Goal: Share content

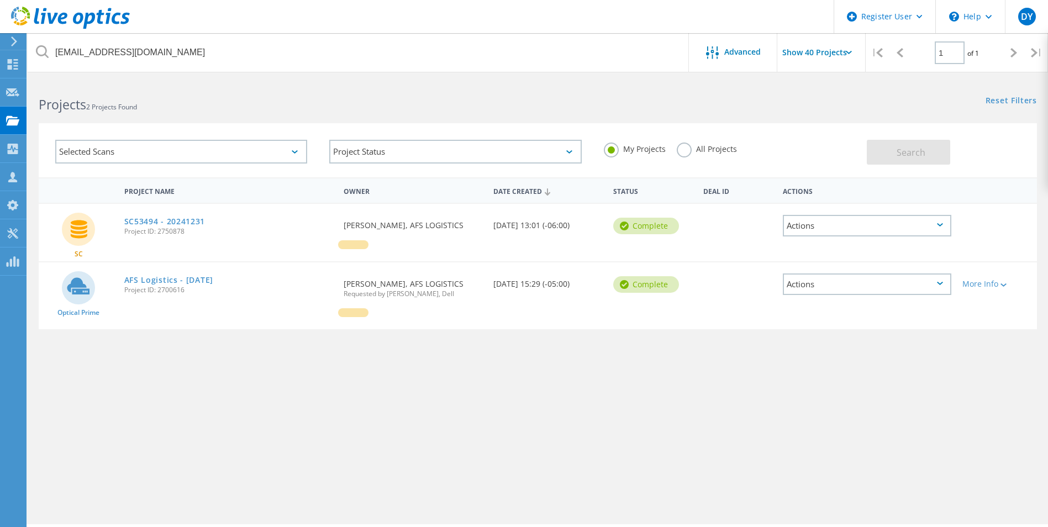
click at [948, 236] on div "Actions" at bounding box center [867, 226] width 168 height 22
click at [942, 226] on div "Share" at bounding box center [867, 225] width 166 height 17
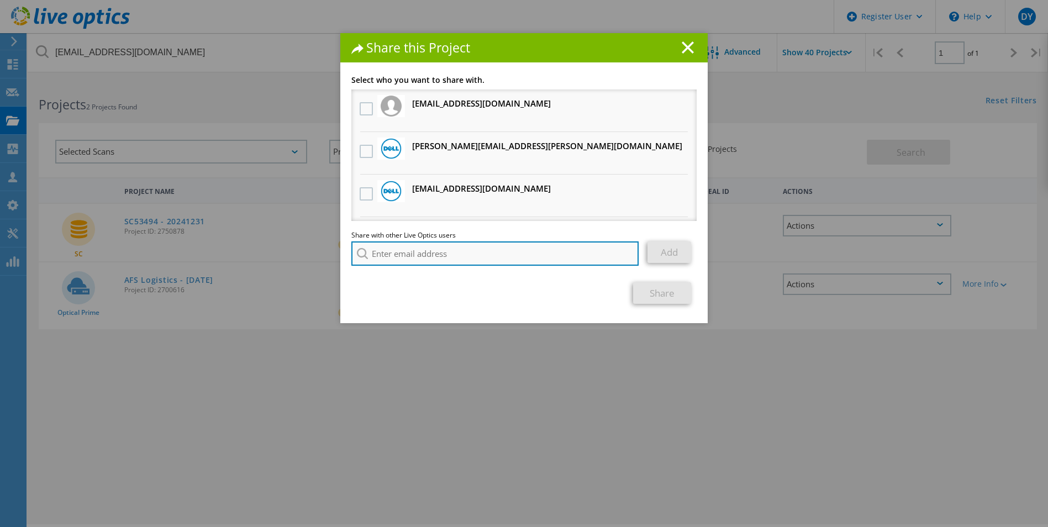
click at [422, 260] on input "search" at bounding box center [494, 253] width 287 height 24
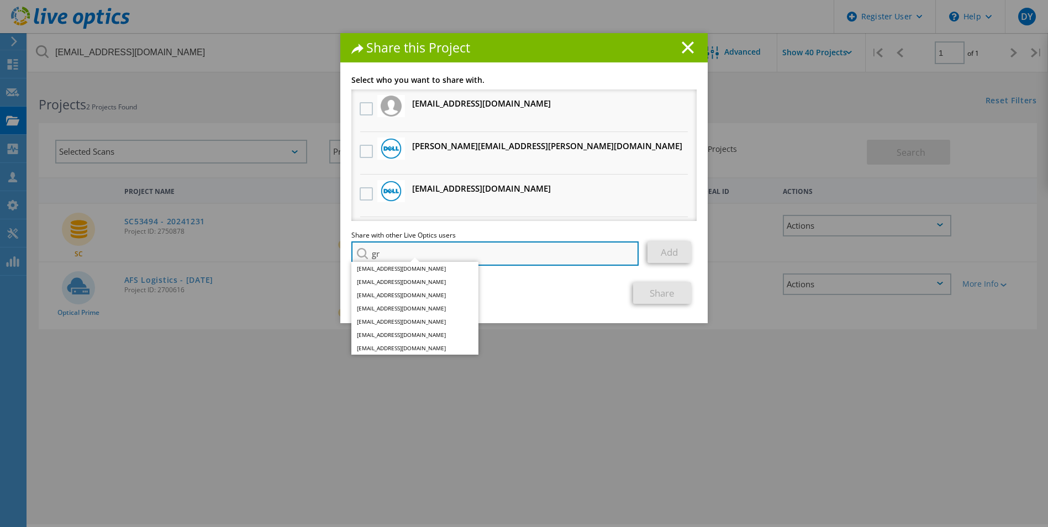
click at [431, 250] on input "gr" at bounding box center [494, 253] width 287 height 24
paste input "Gray Salladay <gray.salladay@opkalla.com>"
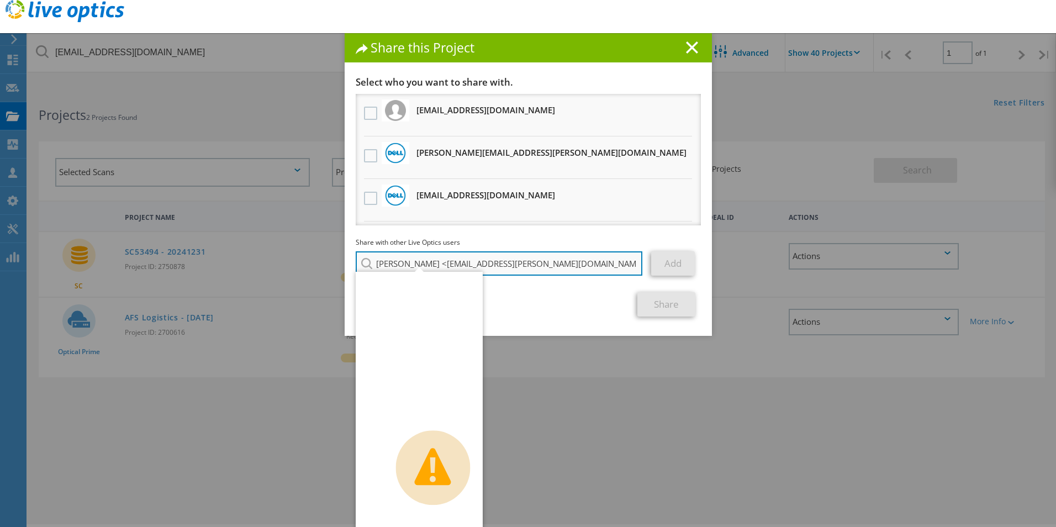
click at [429, 265] on input "Gray Salladay <gray.salladay@opkalla.com" at bounding box center [499, 263] width 287 height 24
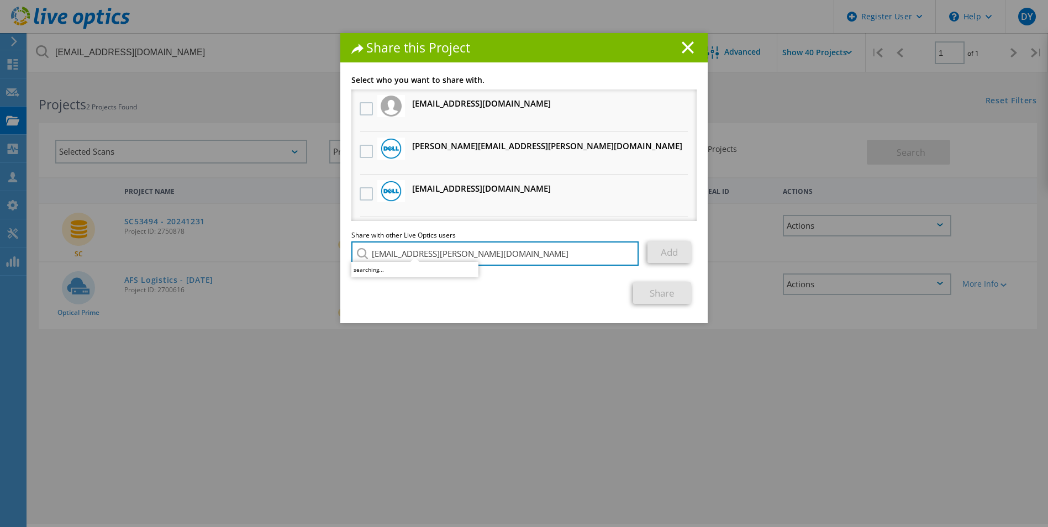
type input "gray.salladay@opkalla.com"
click at [560, 297] on div "Share" at bounding box center [523, 293] width 345 height 22
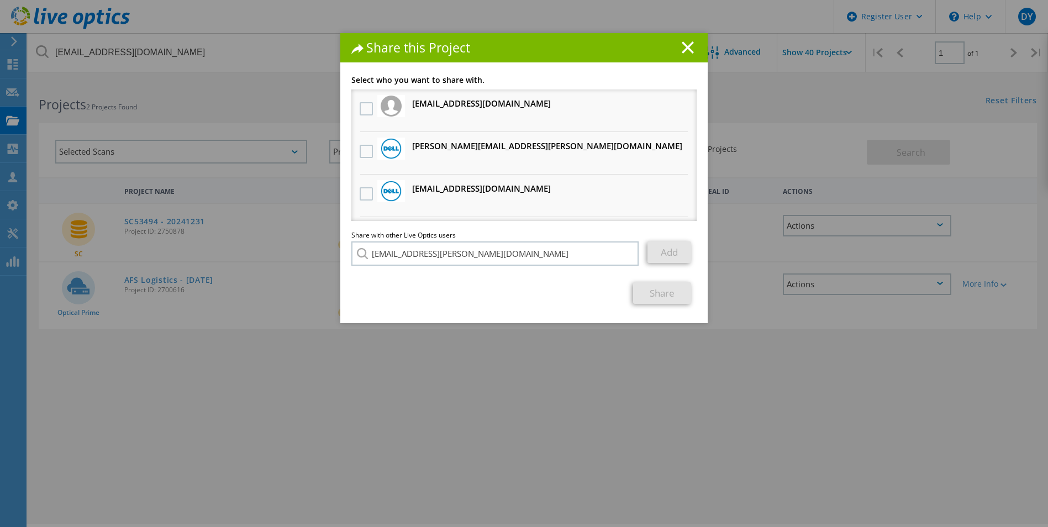
click at [569, 280] on section "Select who you want to share with. gshafer@afs.net Will receive an anonymous co…" at bounding box center [523, 190] width 345 height 228
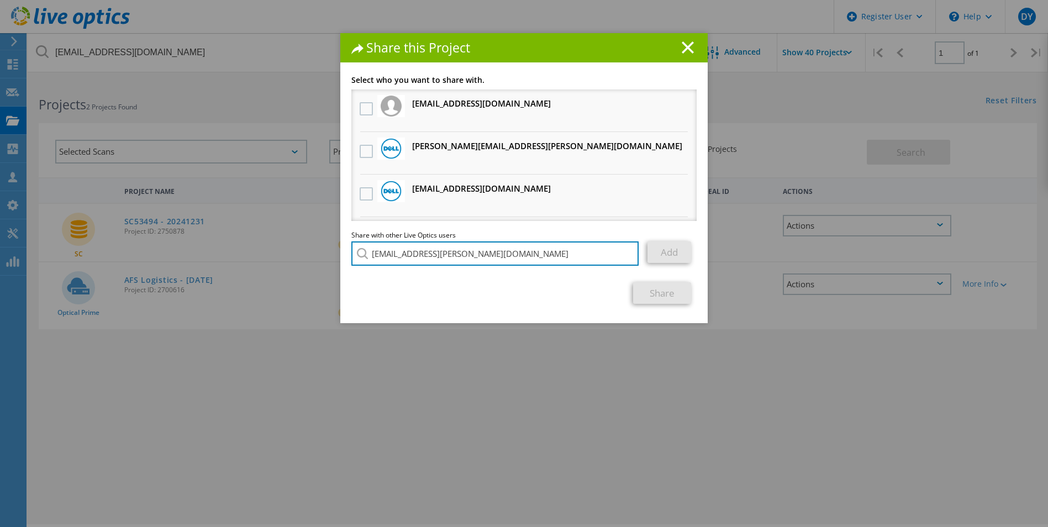
drag, startPoint x: 484, startPoint y: 254, endPoint x: 338, endPoint y: 249, distance: 145.9
click at [340, 249] on div "Link other users to this project Changes can be overwritten by users with acces…" at bounding box center [523, 199] width 367 height 247
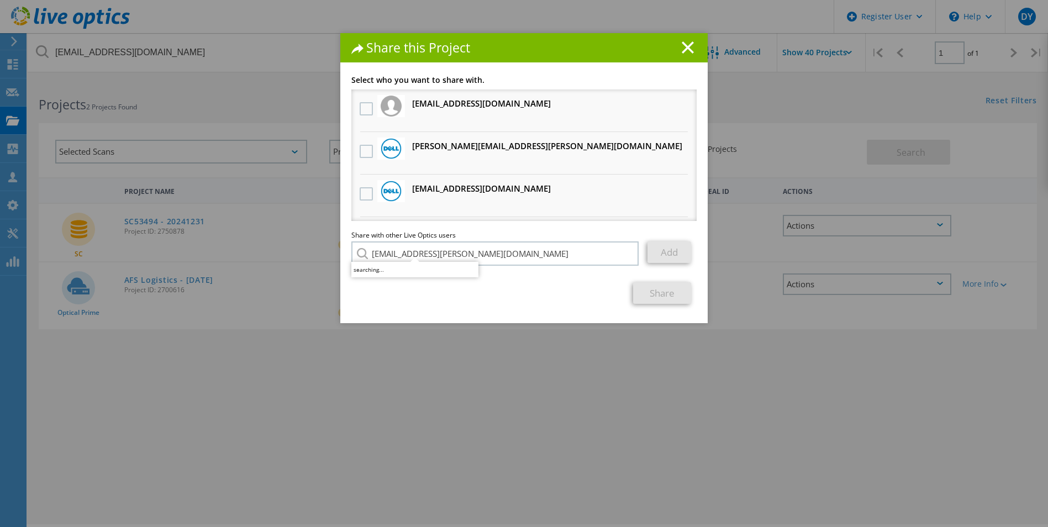
drag, startPoint x: 449, startPoint y: 400, endPoint x: 453, endPoint y: 395, distance: 6.7
click at [453, 395] on div "Share this Project Link other users to this project Changes can be overwritten …" at bounding box center [524, 280] width 1048 height 494
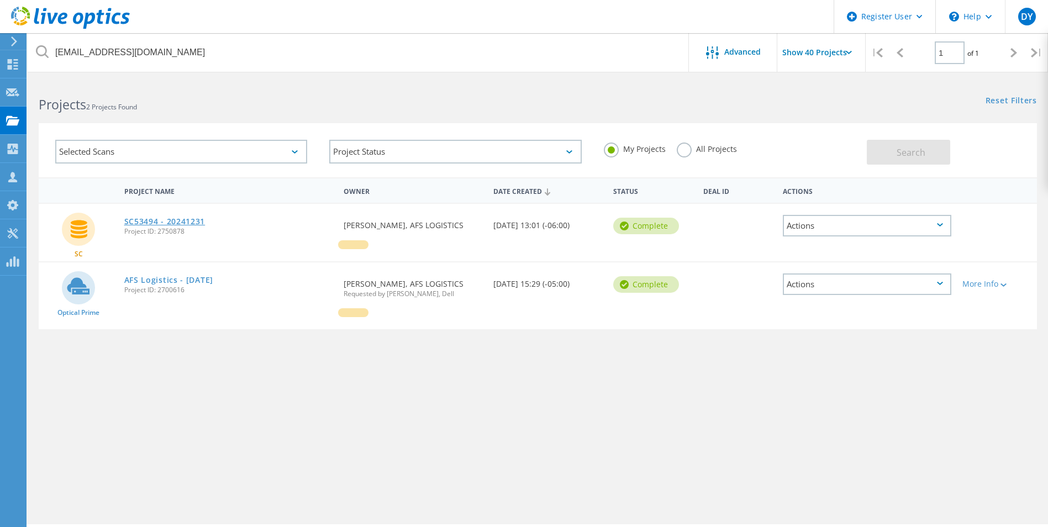
click at [153, 220] on link "SC53494 - 20241231" at bounding box center [164, 222] width 81 height 8
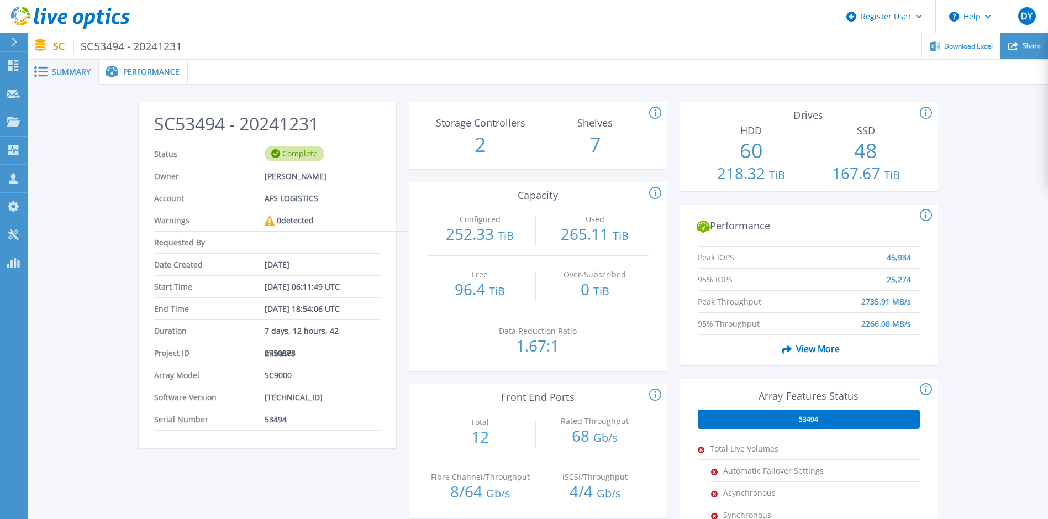
click at [1024, 48] on span "Share" at bounding box center [1031, 46] width 18 height 7
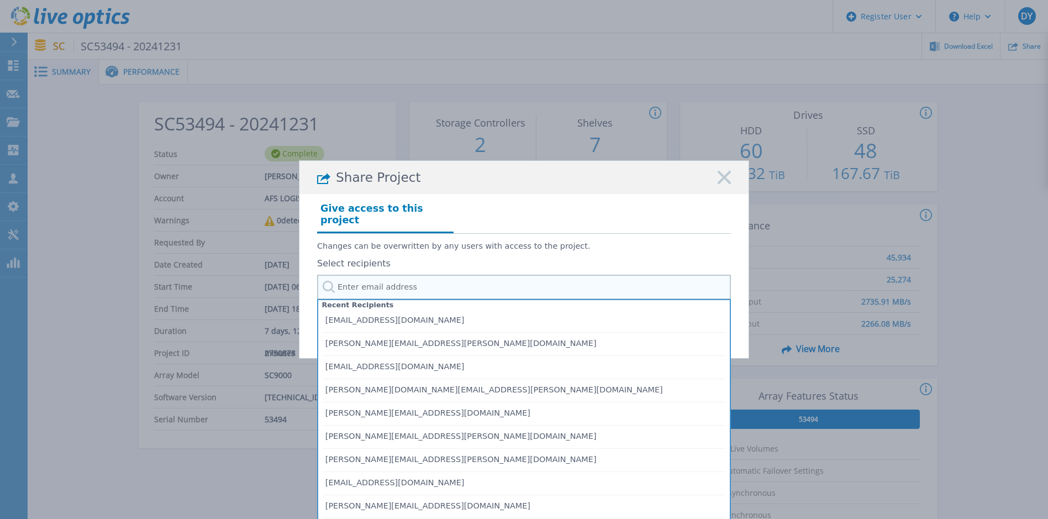
click at [382, 279] on input "text" at bounding box center [524, 287] width 414 height 25
paste input "gray.salladay@opkalla.com"
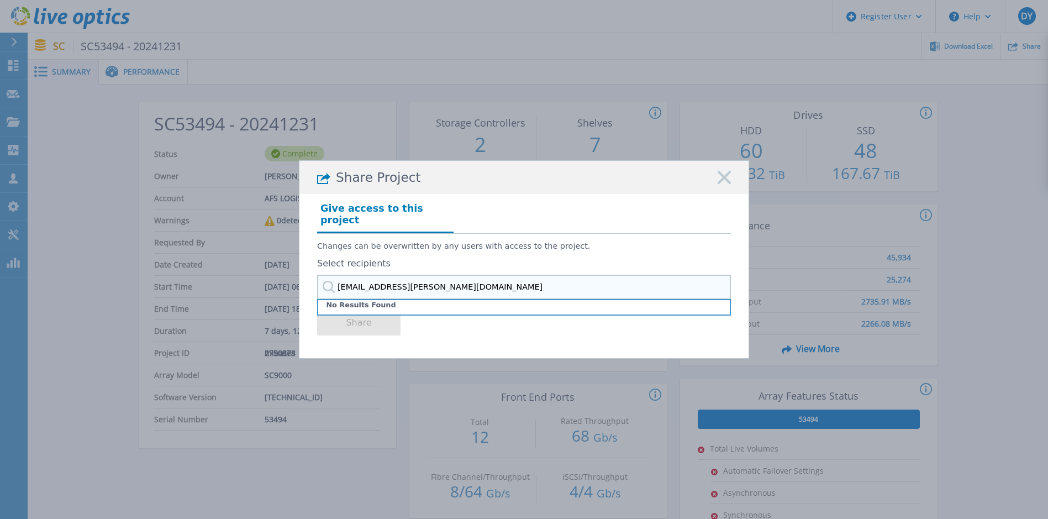
type input "gray.salladay@opkalla.com"
click at [389, 246] on div "Changes can be overwritten by any users with access to the project. Select reci…" at bounding box center [524, 267] width 414 height 66
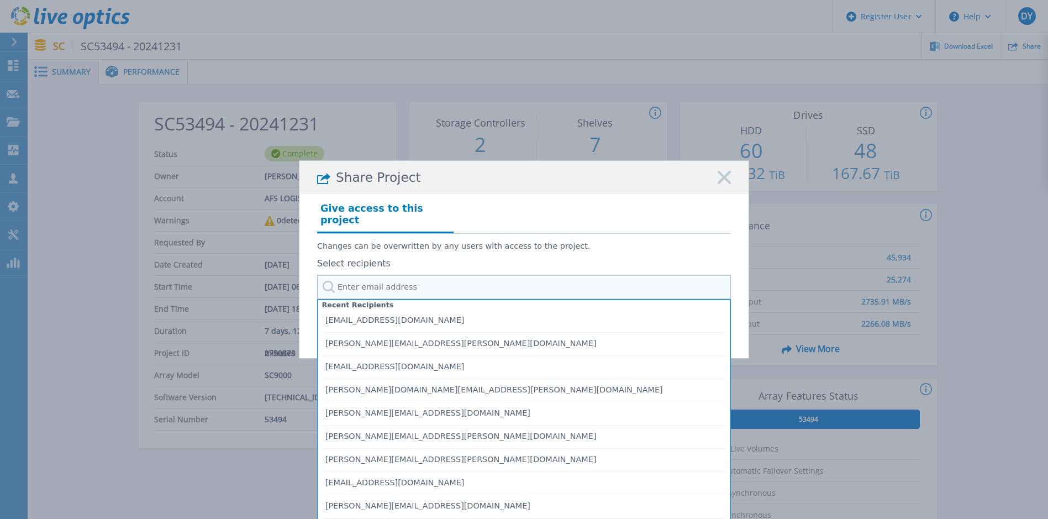
click at [393, 276] on input "text" at bounding box center [524, 287] width 414 height 25
paste input "gray.salladay@opkalla.com"
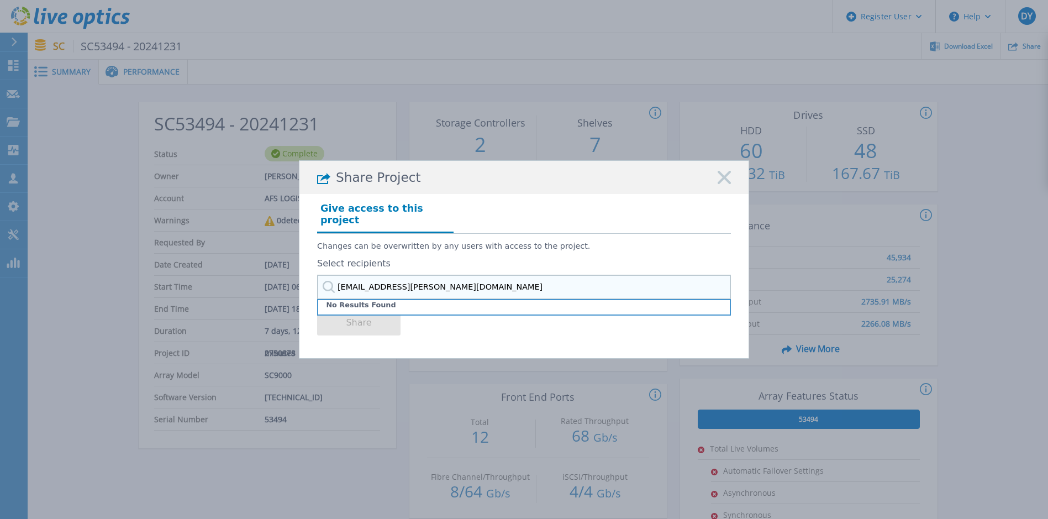
type input "gray.salladay@opkalla.com"
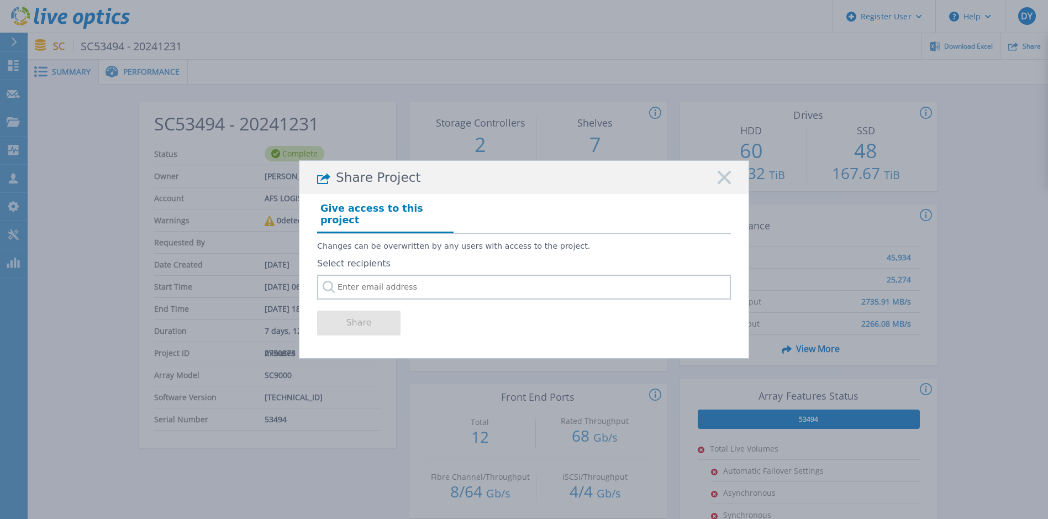
click at [722, 181] on rect at bounding box center [724, 178] width 14 height 14
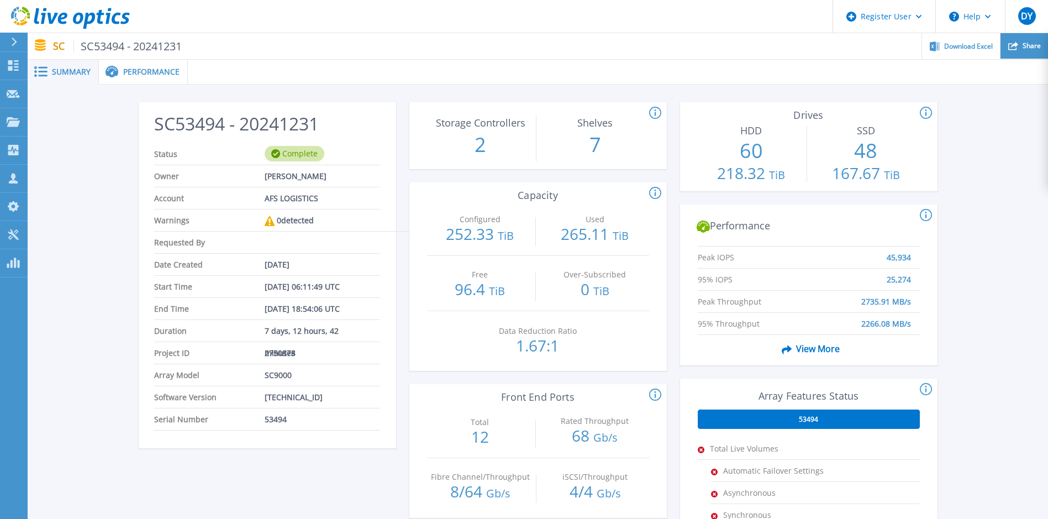
click at [1012, 41] on icon at bounding box center [1013, 46] width 10 height 10
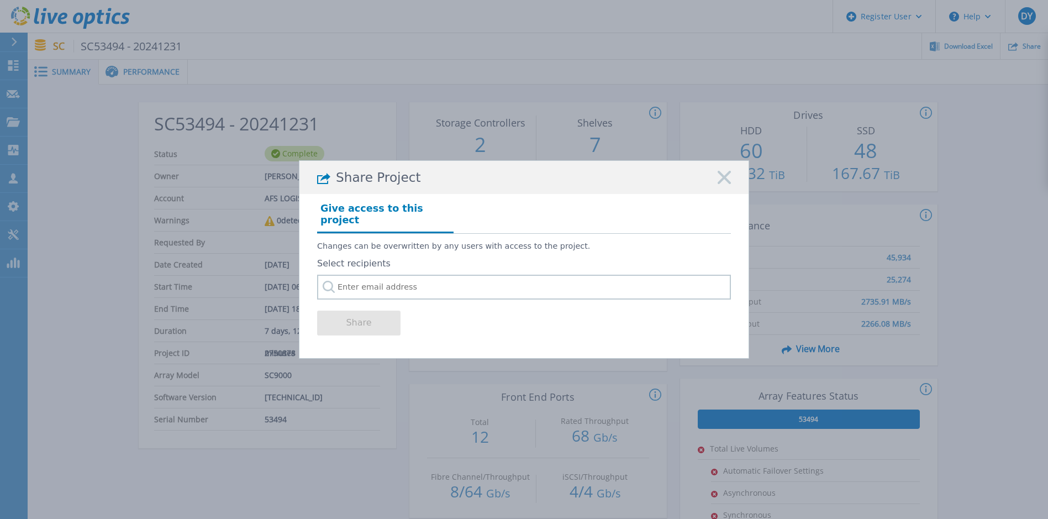
click at [723, 185] on rect at bounding box center [724, 178] width 14 height 14
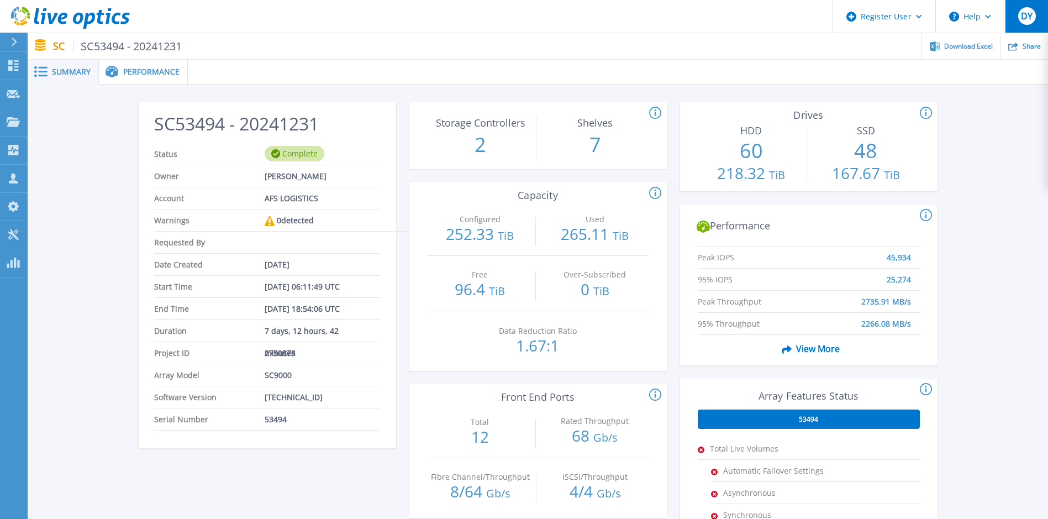
click at [1028, 18] on span "DY" at bounding box center [1027, 16] width 12 height 9
click at [698, 35] on ul "Download Excel Share" at bounding box center [615, 46] width 866 height 26
click at [146, 64] on div "Performance" at bounding box center [143, 72] width 89 height 25
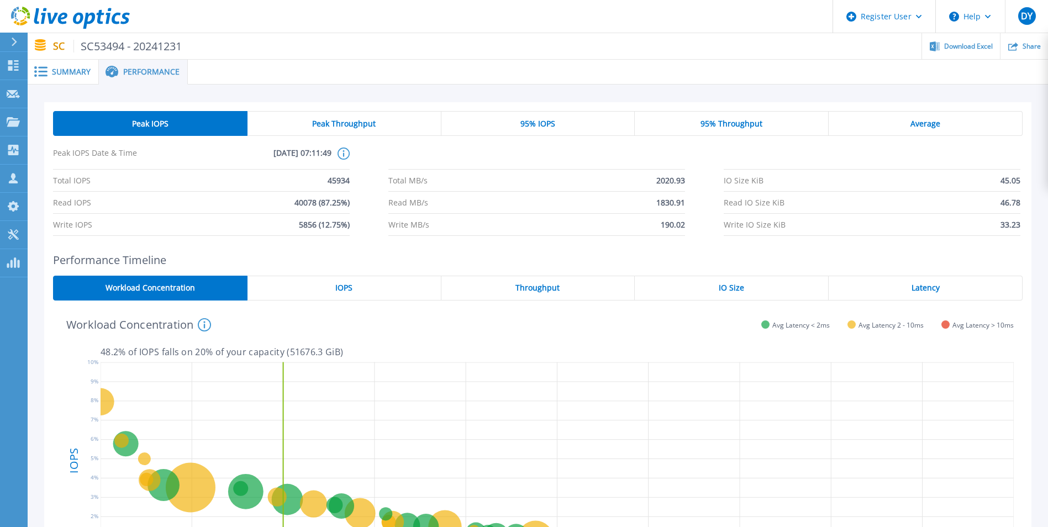
click at [50, 49] on div "SC SC53494 - 20241231 Download Excel Share" at bounding box center [538, 46] width 1020 height 26
click at [953, 57] on div "Download Excel" at bounding box center [961, 46] width 78 height 26
click at [15, 71] on icon at bounding box center [13, 65] width 10 height 10
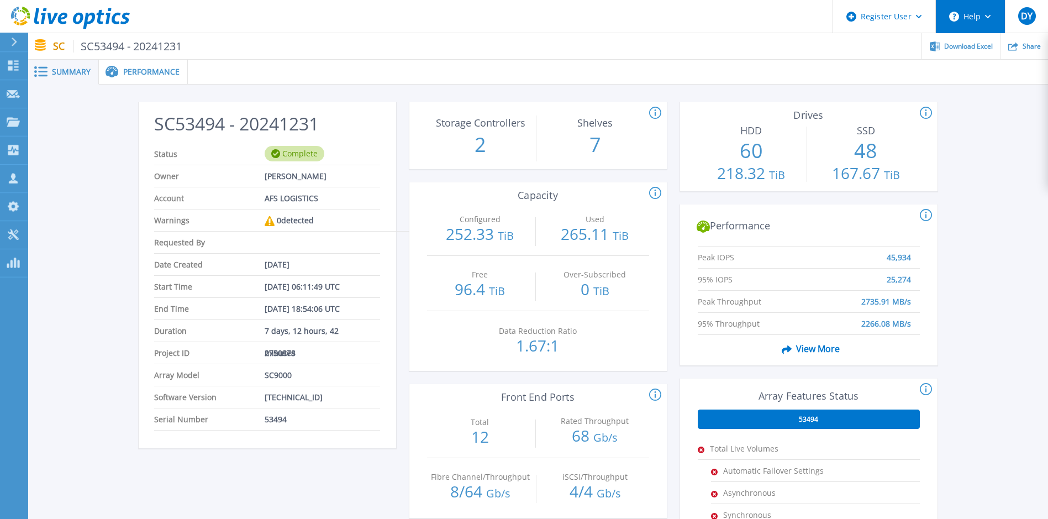
click at [992, 22] on button "Help" at bounding box center [970, 16] width 69 height 33
click at [156, 48] on span "SC53494 - 20241231" at bounding box center [127, 46] width 109 height 13
click at [62, 51] on p "SC SC53494 - 20241231" at bounding box center [117, 46] width 129 height 13
click at [44, 72] on rect at bounding box center [42, 72] width 9 height 2
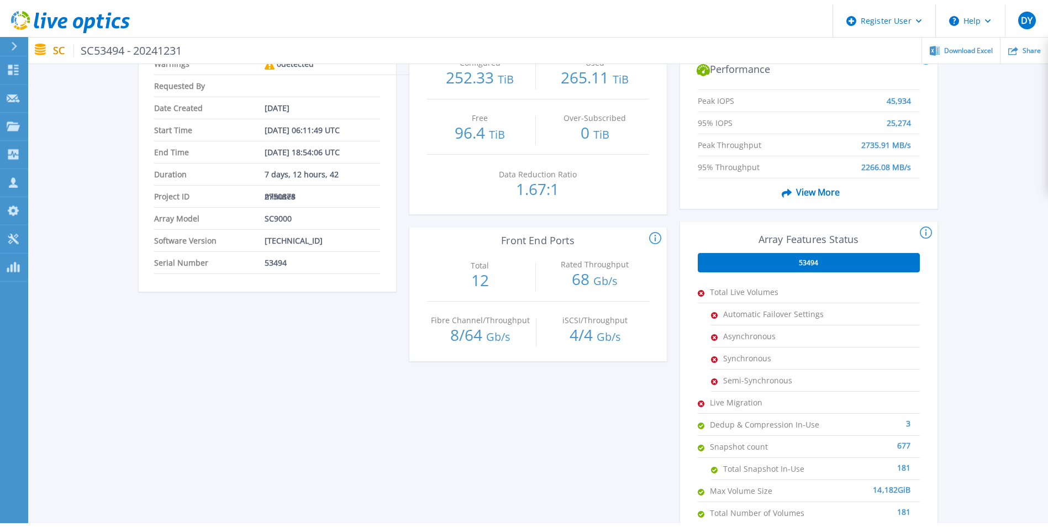
scroll to position [166, 0]
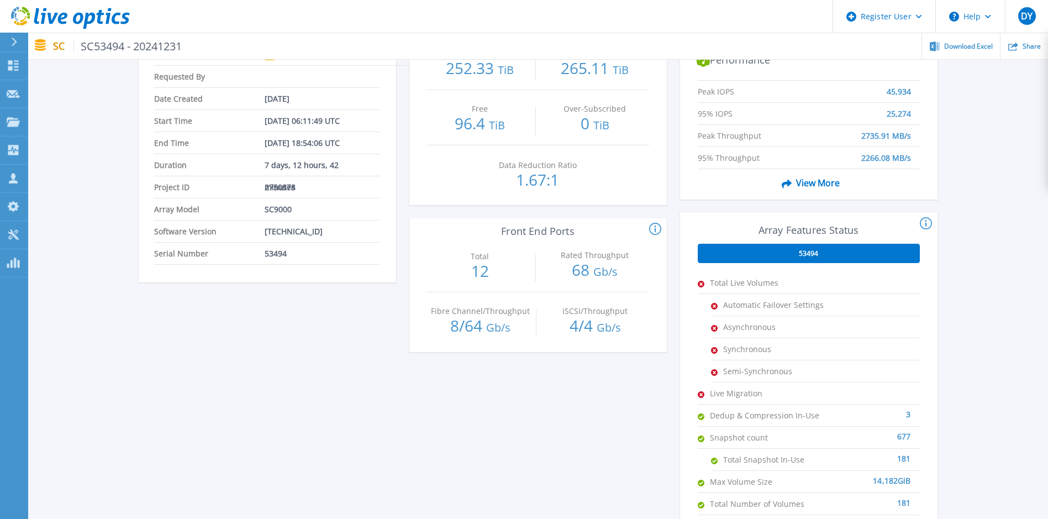
click at [804, 178] on span "View More" at bounding box center [808, 182] width 62 height 21
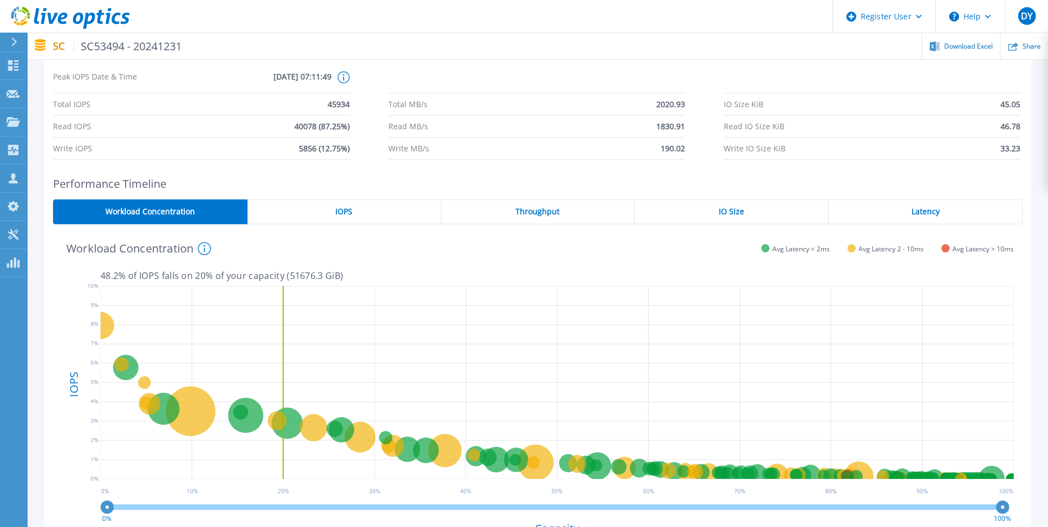
scroll to position [0, 0]
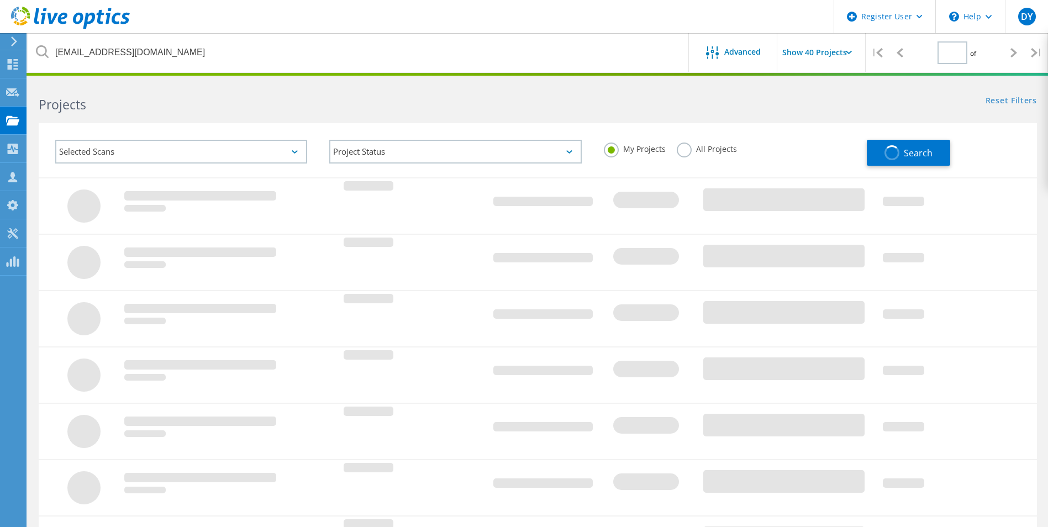
type input "1"
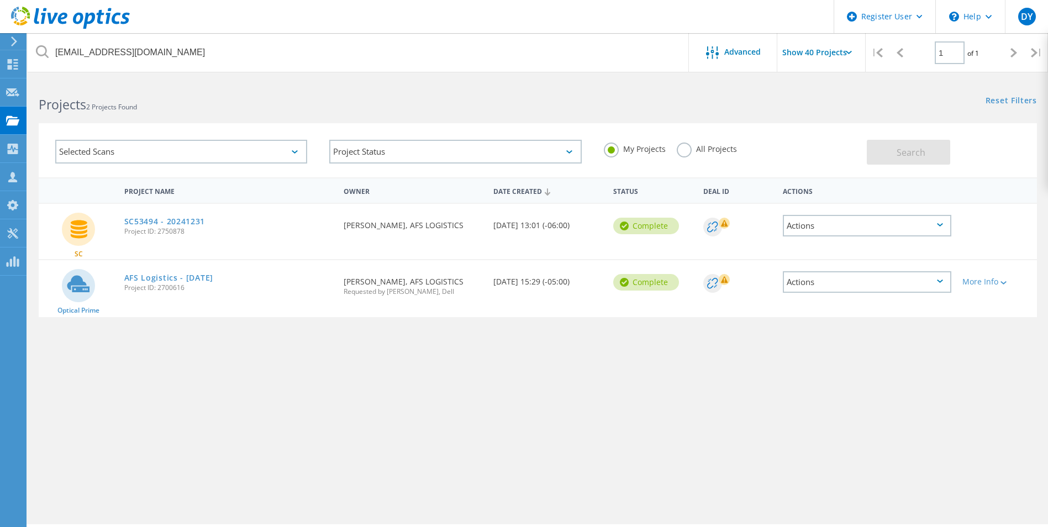
click at [720, 224] on rect at bounding box center [724, 223] width 11 height 11
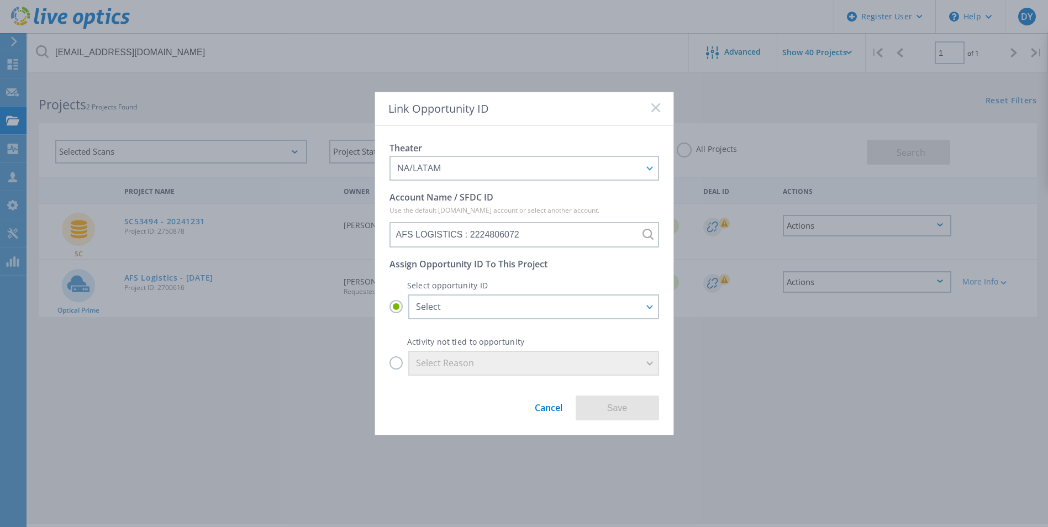
click at [653, 104] on icon at bounding box center [655, 107] width 9 height 9
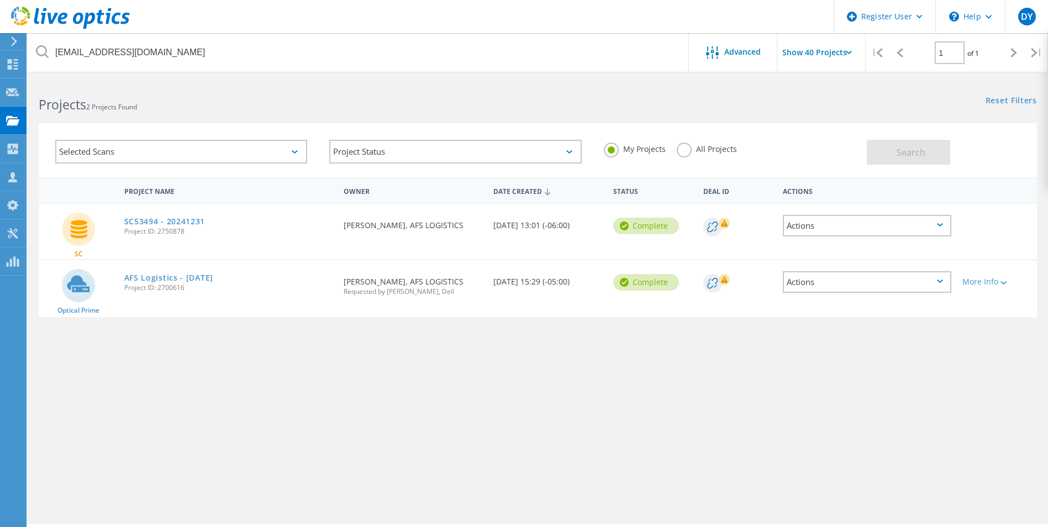
click at [948, 232] on div "Actions" at bounding box center [867, 226] width 168 height 22
click at [843, 209] on div "Project Details" at bounding box center [867, 208] width 166 height 17
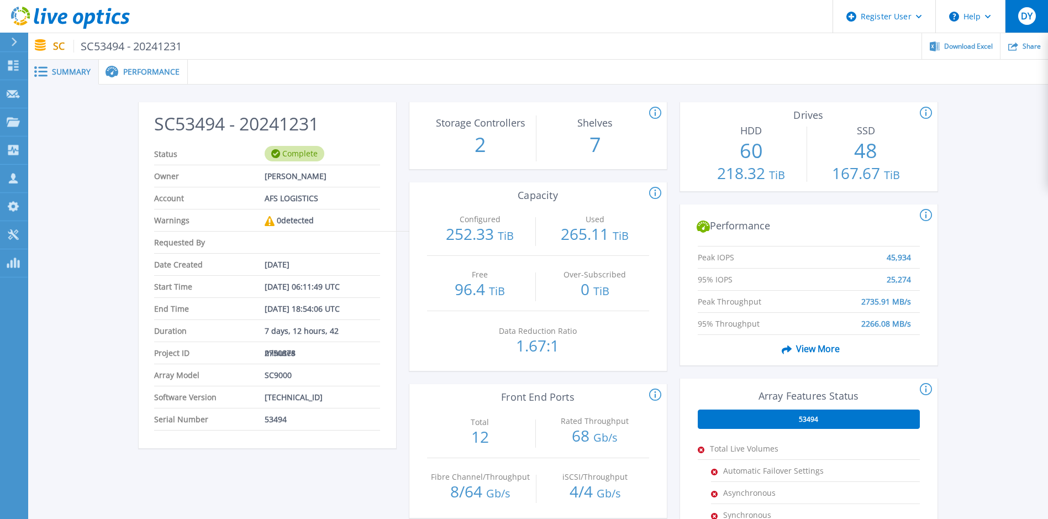
click at [1030, 20] on span "DY" at bounding box center [1027, 16] width 12 height 9
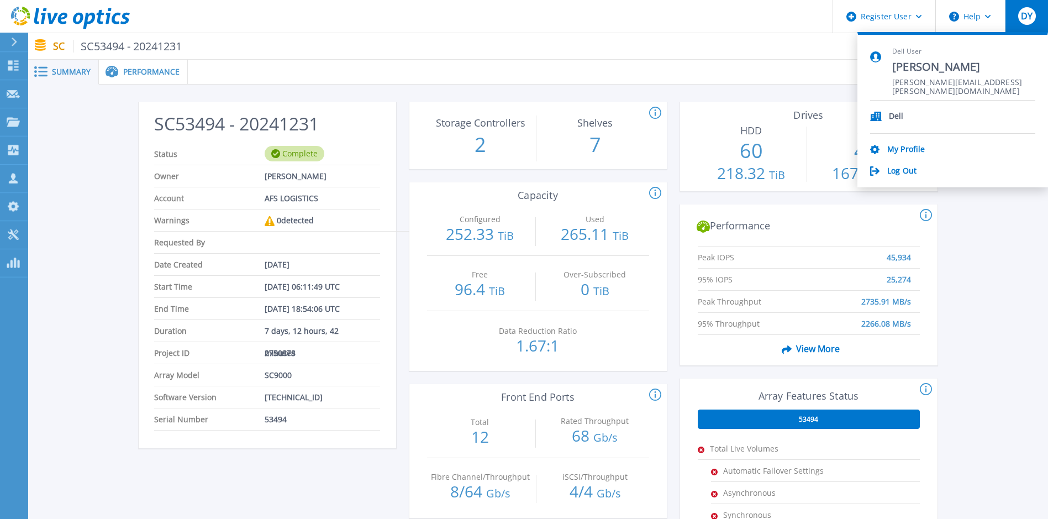
click at [692, 50] on ul "Download Excel Share" at bounding box center [615, 46] width 866 height 26
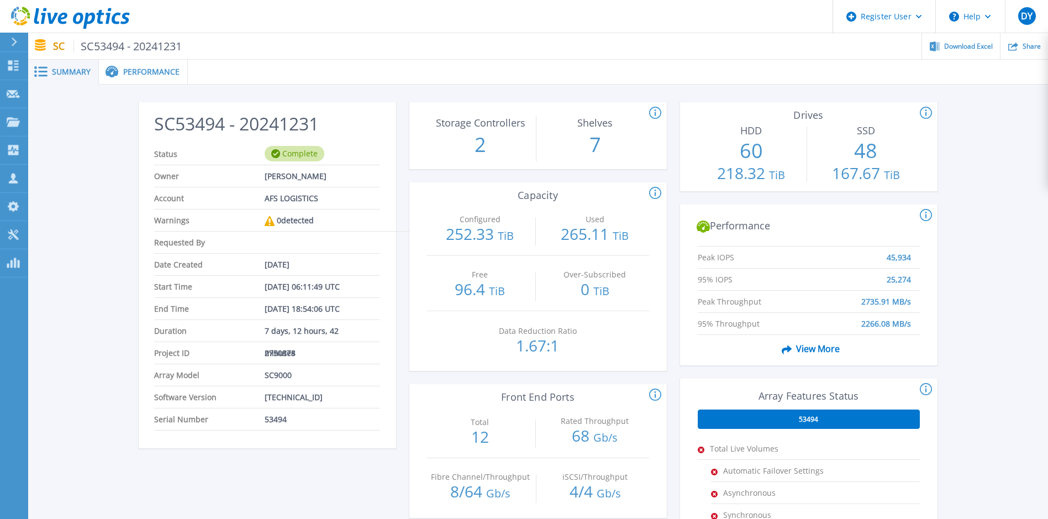
click at [289, 154] on div "Complete" at bounding box center [295, 153] width 60 height 15
click at [1036, 19] on button "DY" at bounding box center [1026, 16] width 43 height 33
click at [1028, 294] on div "SC53494 - 20241231 Status Complete Owner [PERSON_NAME] Account AFS LOGISTICS Wa…" at bounding box center [538, 414] width 1020 height 658
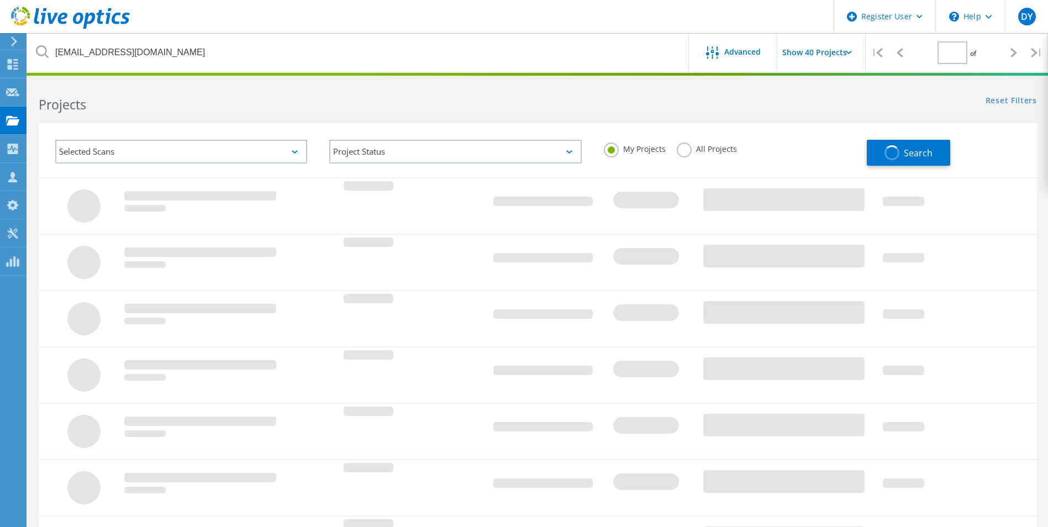
type input "1"
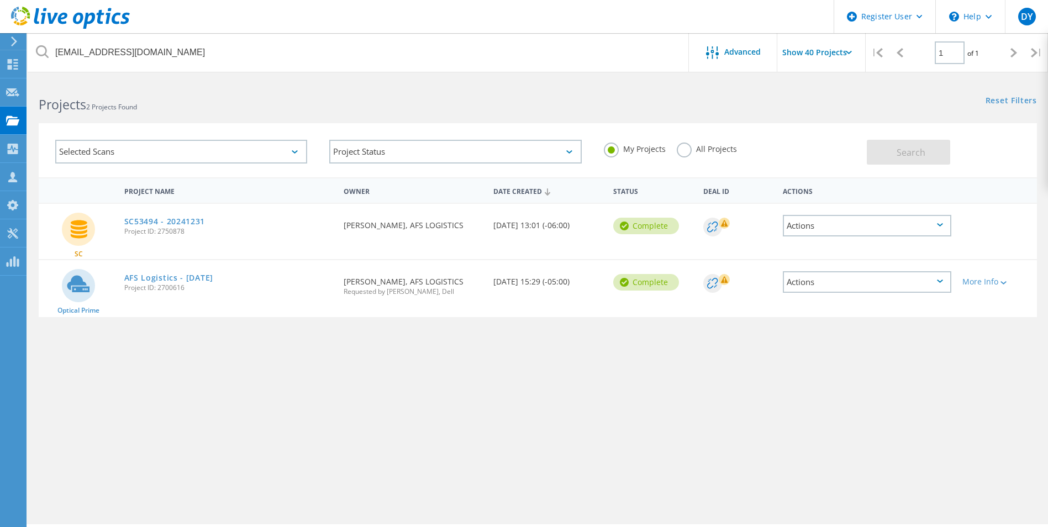
click at [84, 303] on div at bounding box center [78, 282] width 33 height 41
click at [162, 218] on link "SC53494 - 20241231" at bounding box center [164, 222] width 81 height 8
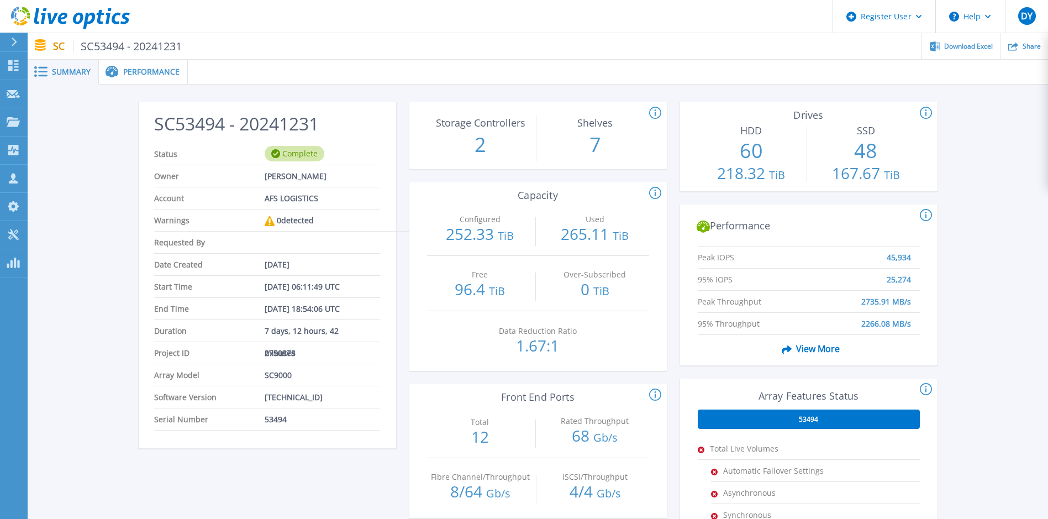
click at [159, 75] on span "Performance" at bounding box center [151, 72] width 56 height 8
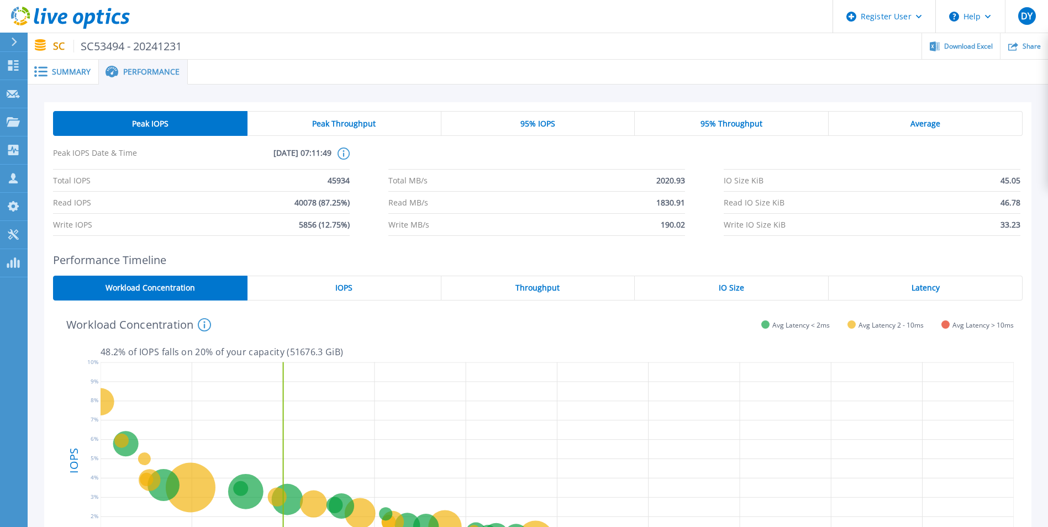
click at [181, 123] on div "Peak IOPS" at bounding box center [150, 123] width 194 height 25
click at [76, 71] on span "Summary" at bounding box center [71, 72] width 39 height 8
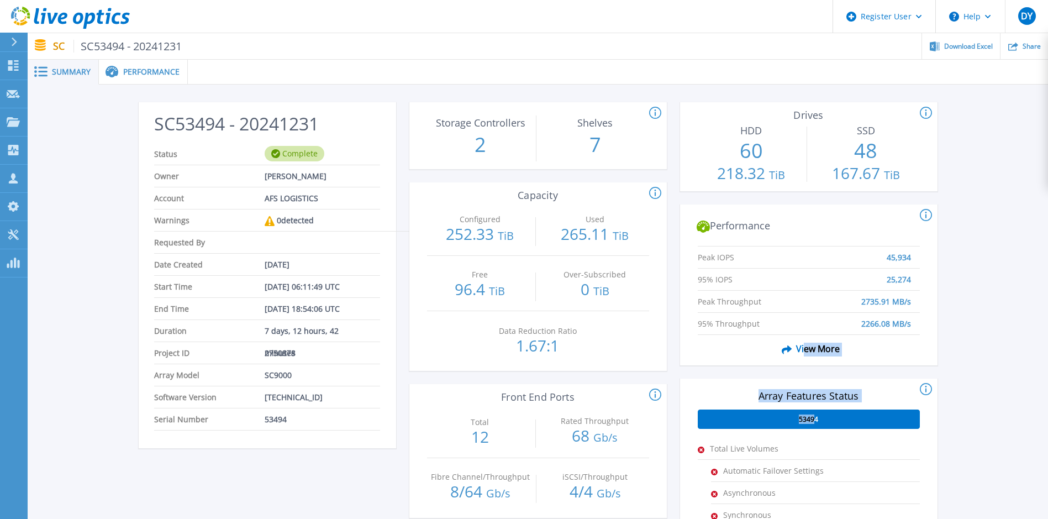
drag, startPoint x: 816, startPoint y: 413, endPoint x: 805, endPoint y: 371, distance: 43.3
click at [805, 371] on div "This section shows the total number of hard drives and SSD drives in the array.…" at bounding box center [808, 417] width 257 height 631
click at [300, 154] on div "Complete" at bounding box center [295, 153] width 60 height 15
click at [156, 46] on span "SC53494 - 20241231" at bounding box center [127, 46] width 109 height 13
click at [142, 78] on div "Performance" at bounding box center [143, 72] width 89 height 25
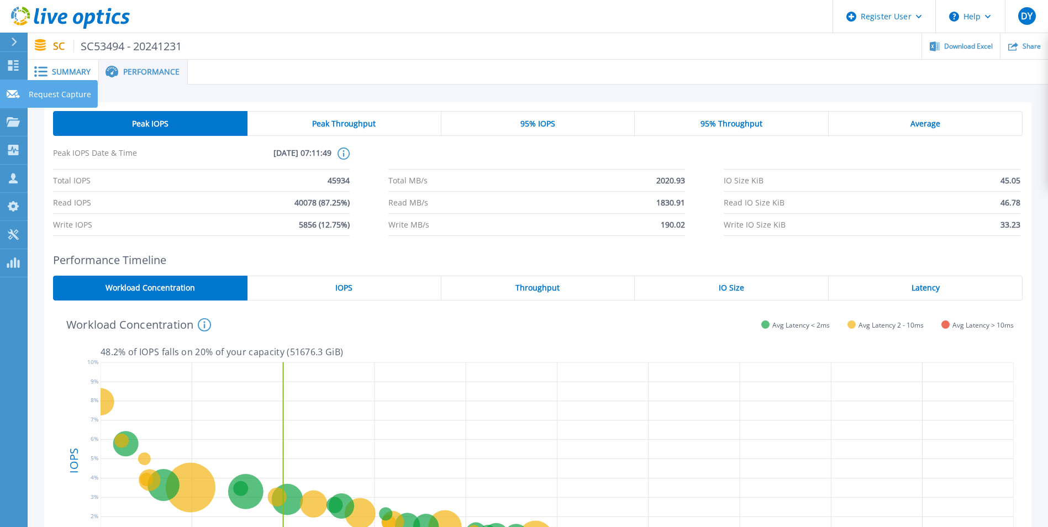
click at [6, 91] on link "Request Capture Request Capture" at bounding box center [14, 94] width 28 height 28
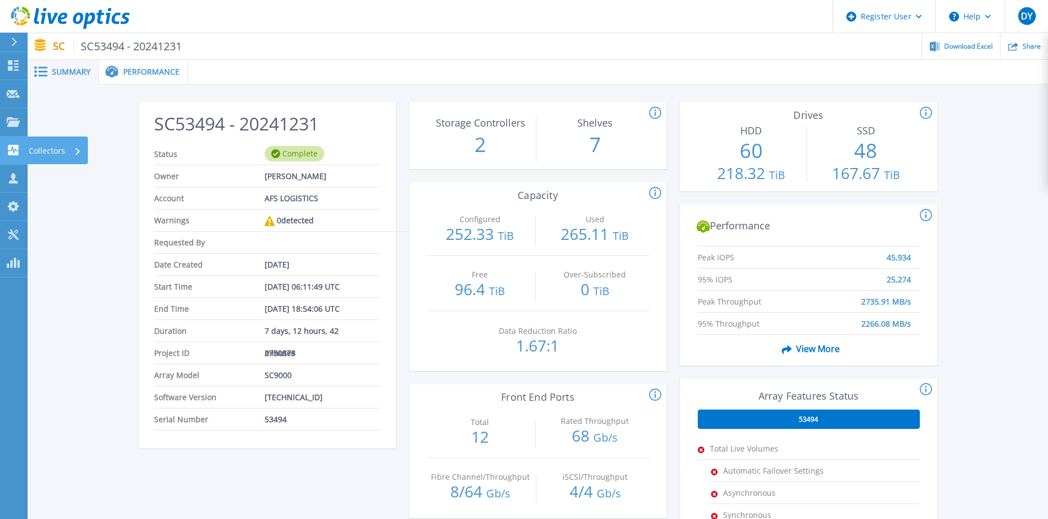
click at [17, 151] on icon at bounding box center [13, 150] width 10 height 10
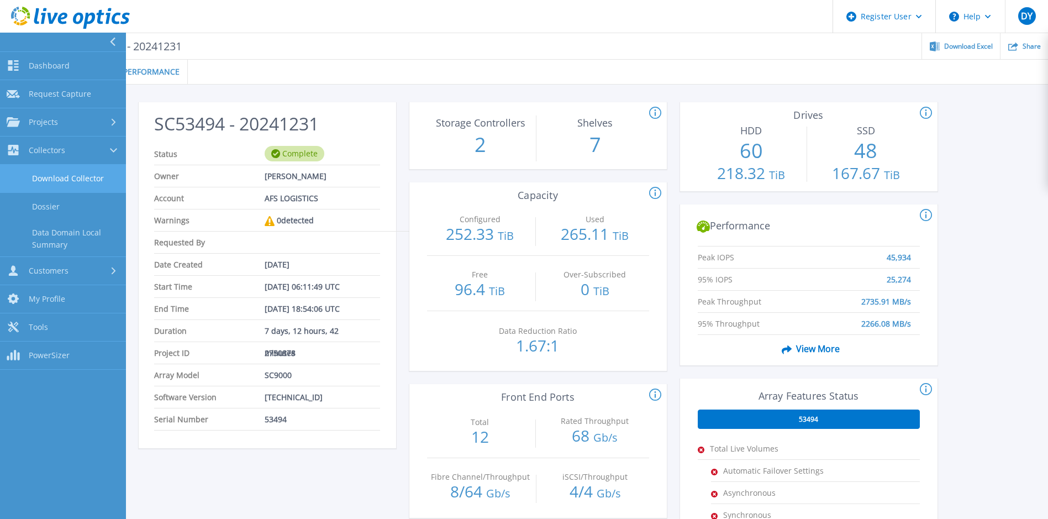
click at [56, 178] on link "Download Collector" at bounding box center [63, 179] width 126 height 28
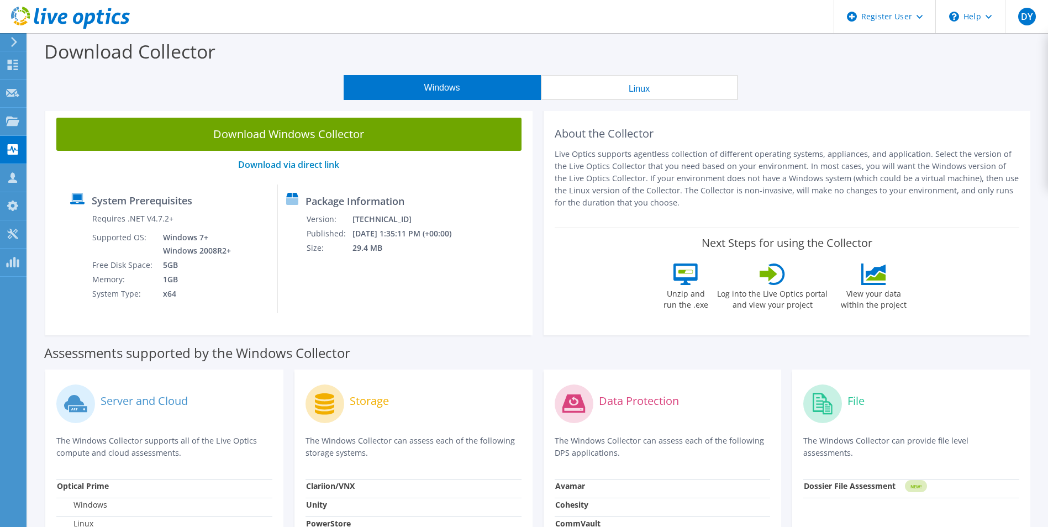
click at [17, 43] on icon at bounding box center [14, 42] width 8 height 10
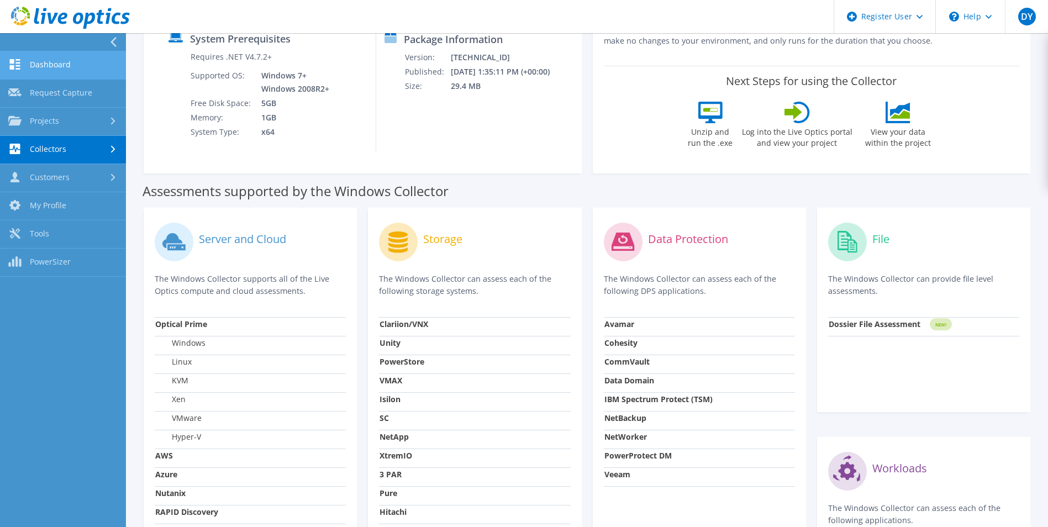
scroll to position [55, 0]
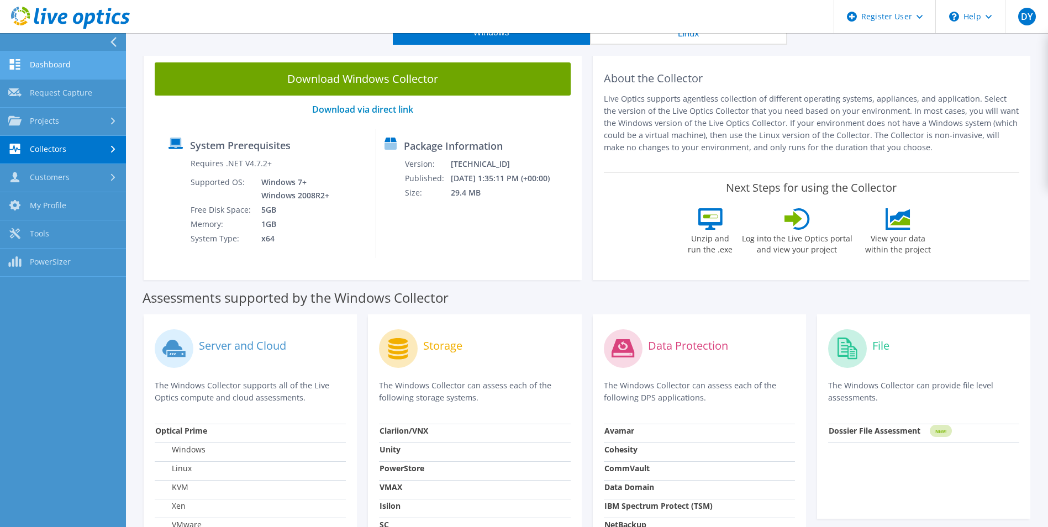
click at [68, 67] on link "Dashboard" at bounding box center [63, 65] width 126 height 28
